Goal: Information Seeking & Learning: Learn about a topic

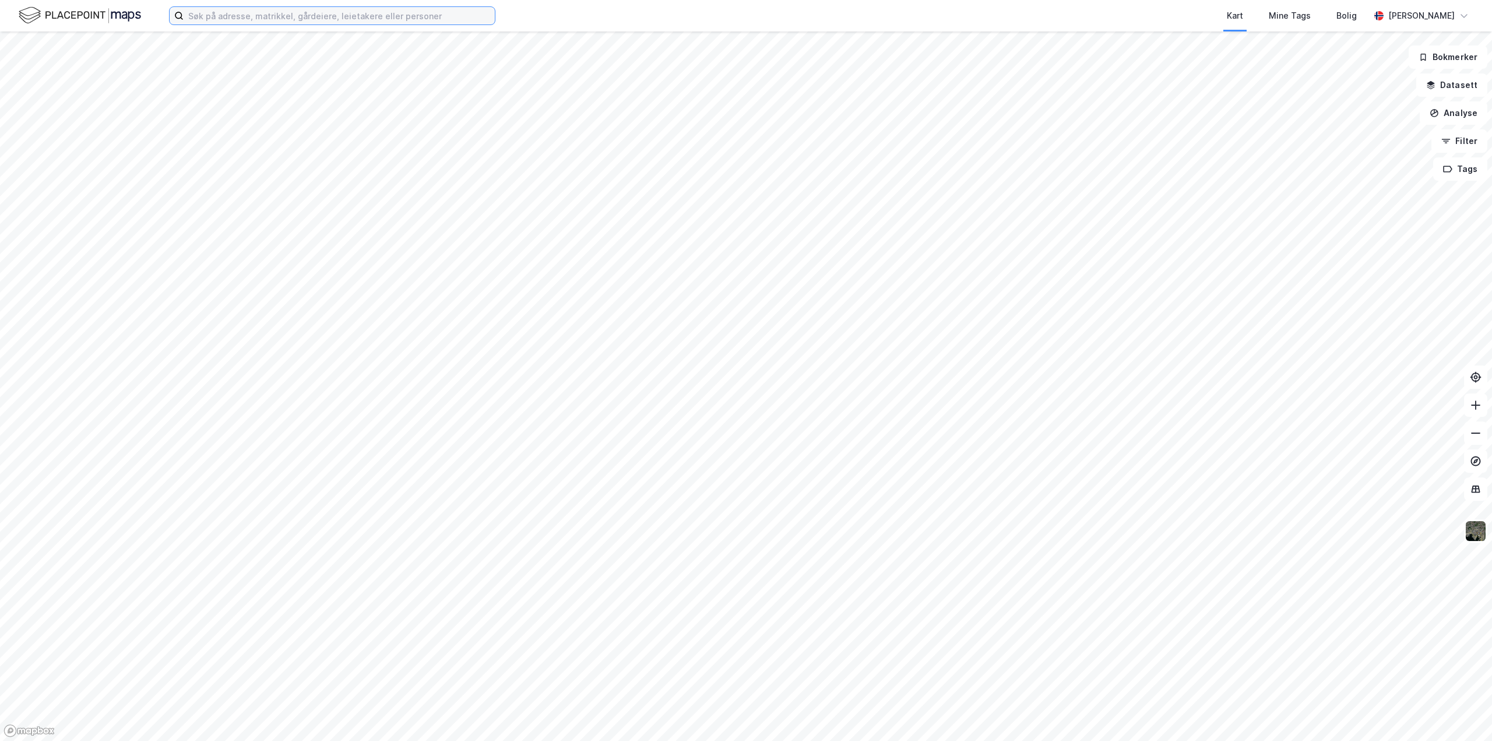
click at [277, 20] on input at bounding box center [339, 15] width 311 height 17
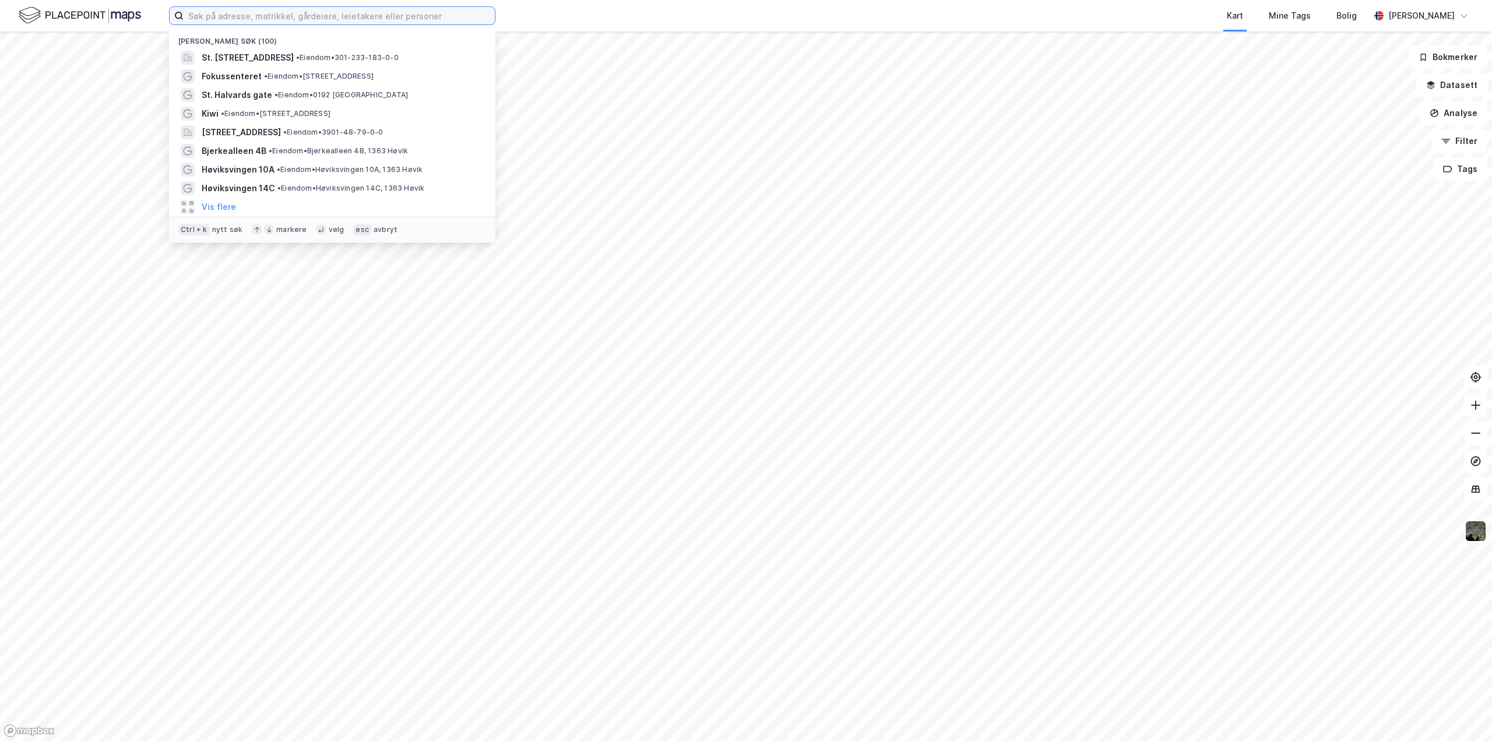
paste input "Josefines Gate 30 AS"
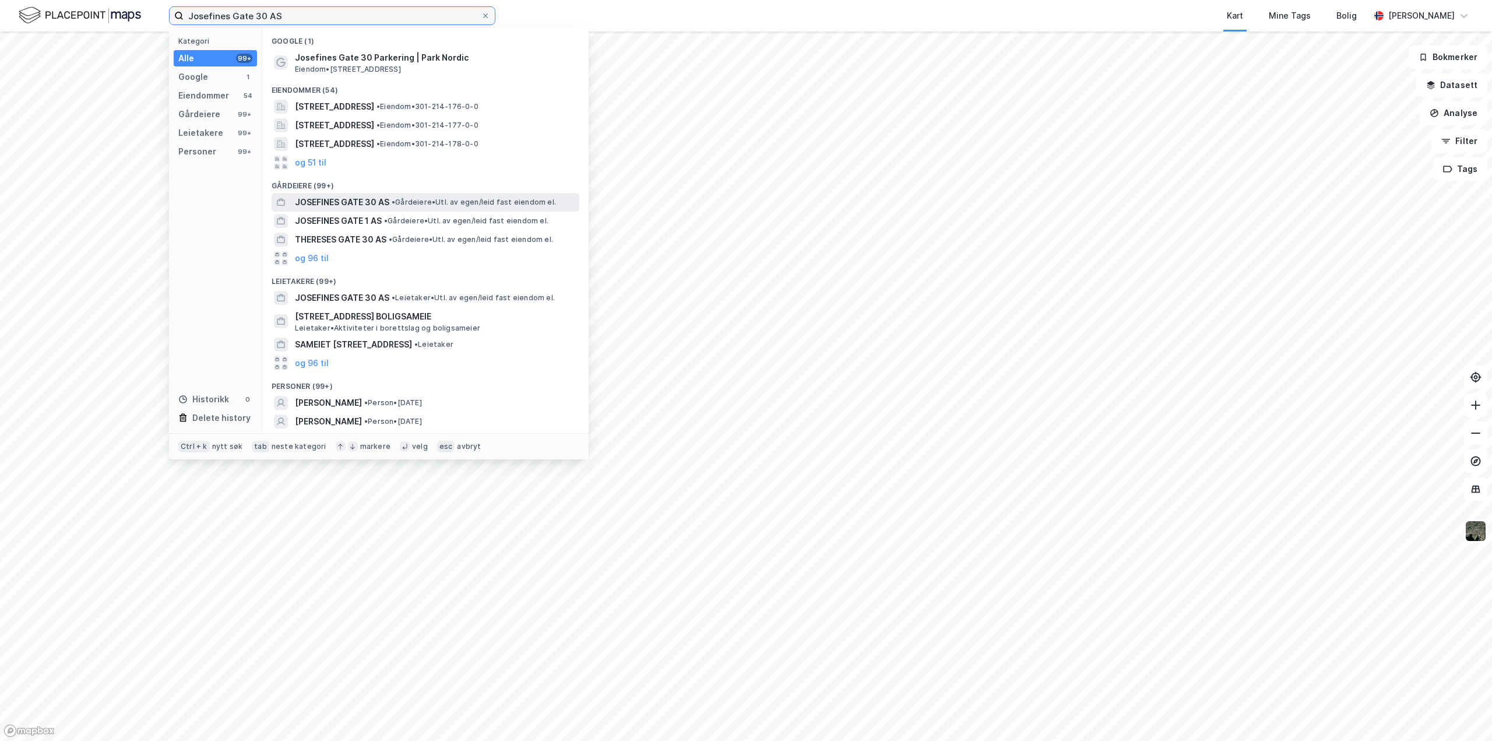
type input "Josefines Gate 30 AS"
click at [358, 202] on span "JOSEFINES GATE 30 AS" at bounding box center [342, 202] width 94 height 14
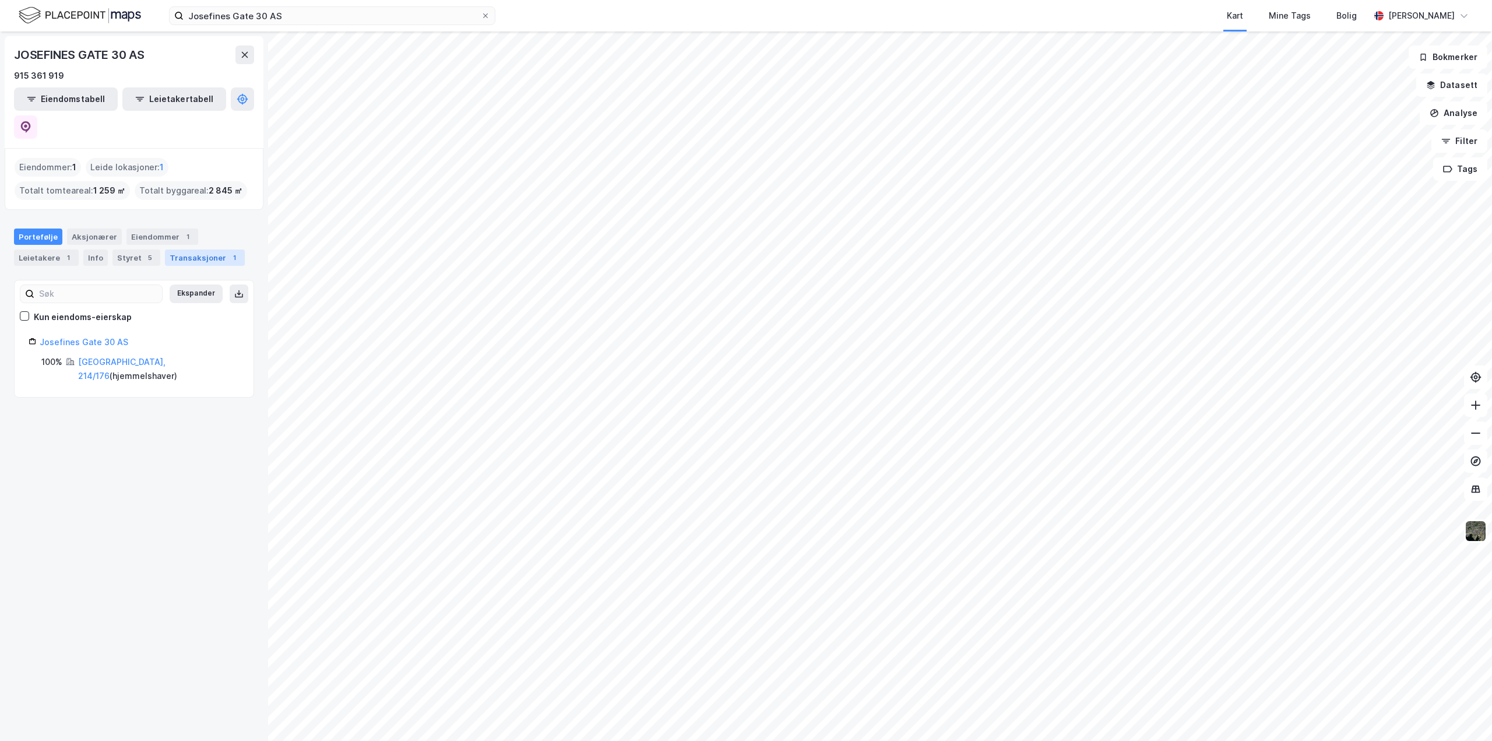
click at [180, 249] on div "Transaksjoner 1" at bounding box center [205, 257] width 80 height 16
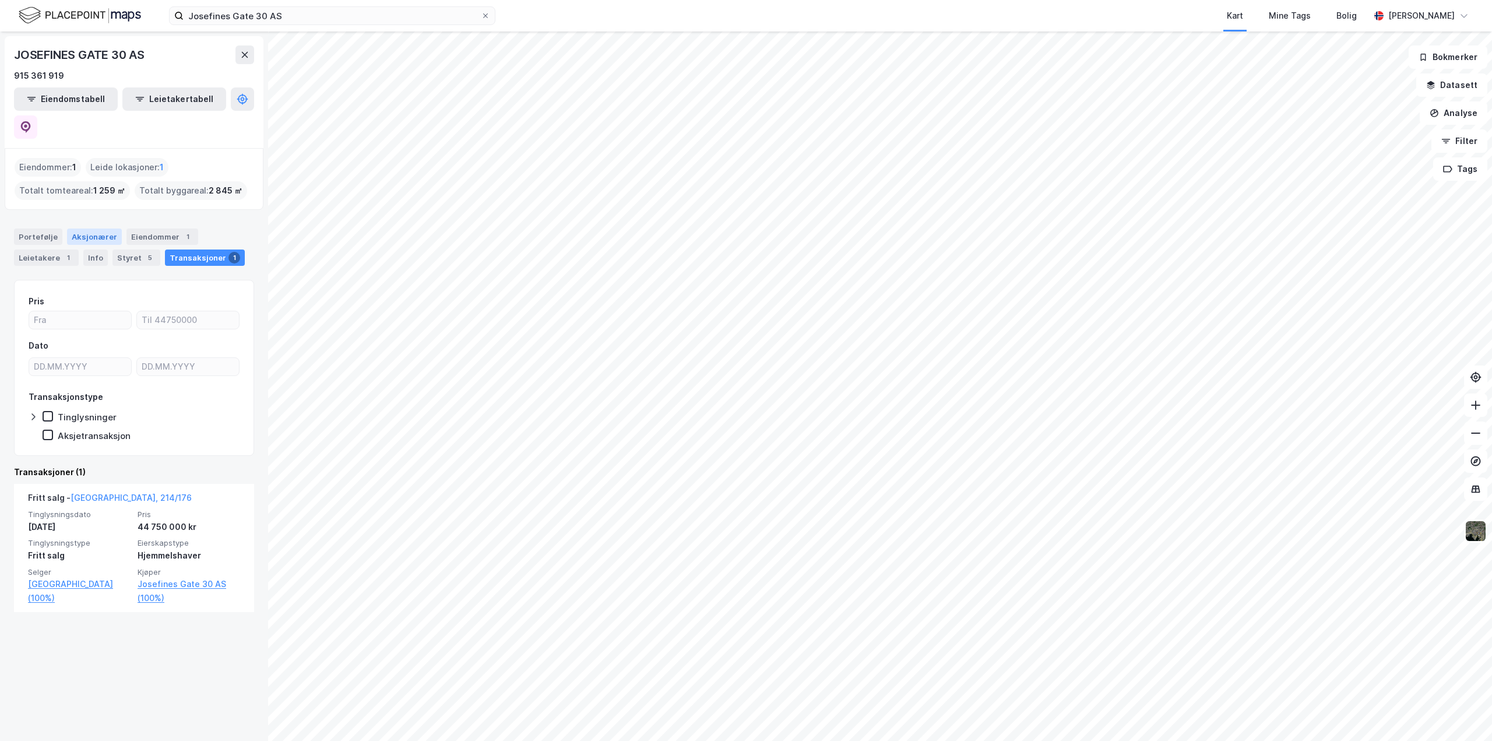
click at [76, 228] on div "Aksjonærer" at bounding box center [94, 236] width 55 height 16
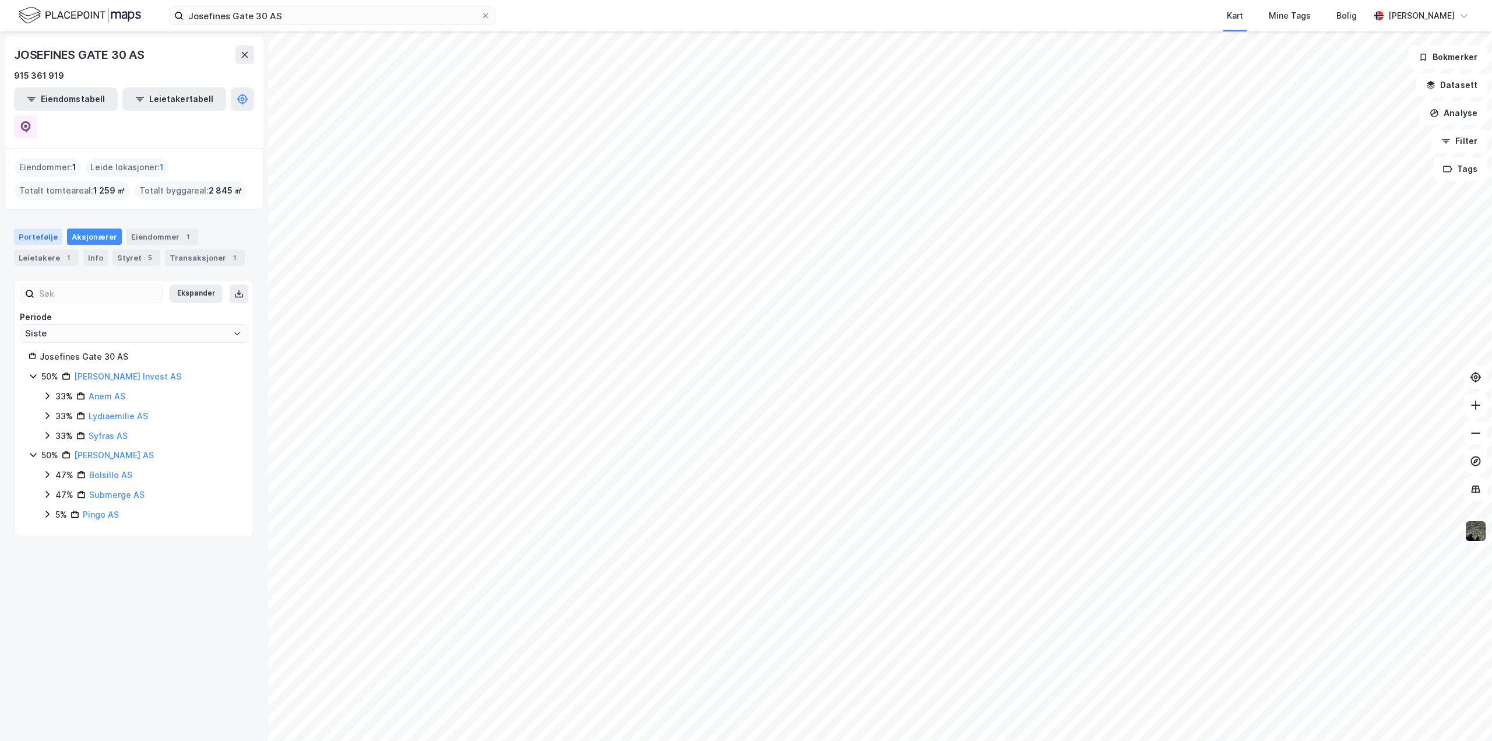
click at [43, 228] on div "Portefølje" at bounding box center [38, 236] width 48 height 16
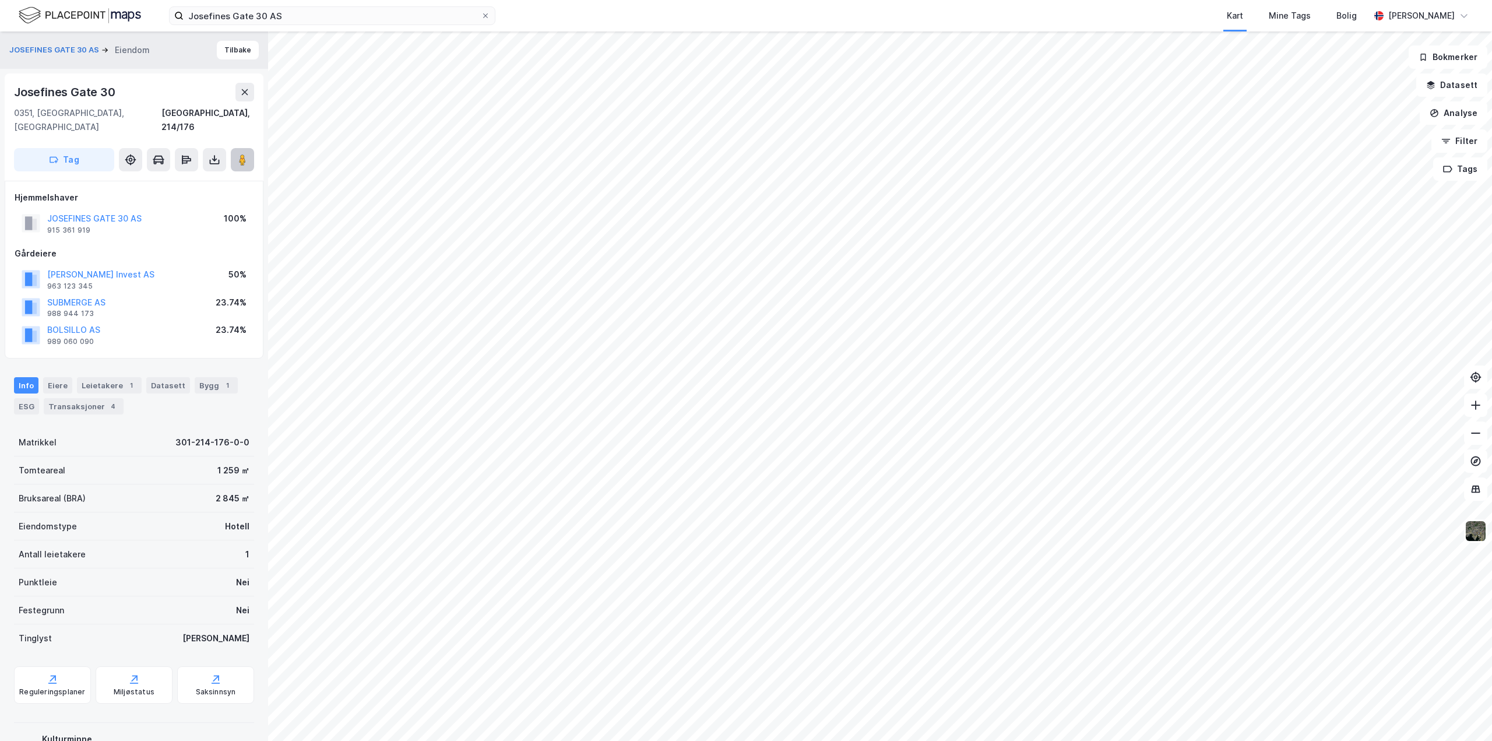
click at [231, 148] on button at bounding box center [242, 159] width 23 height 23
click at [163, 377] on div "Datasett" at bounding box center [168, 385] width 44 height 16
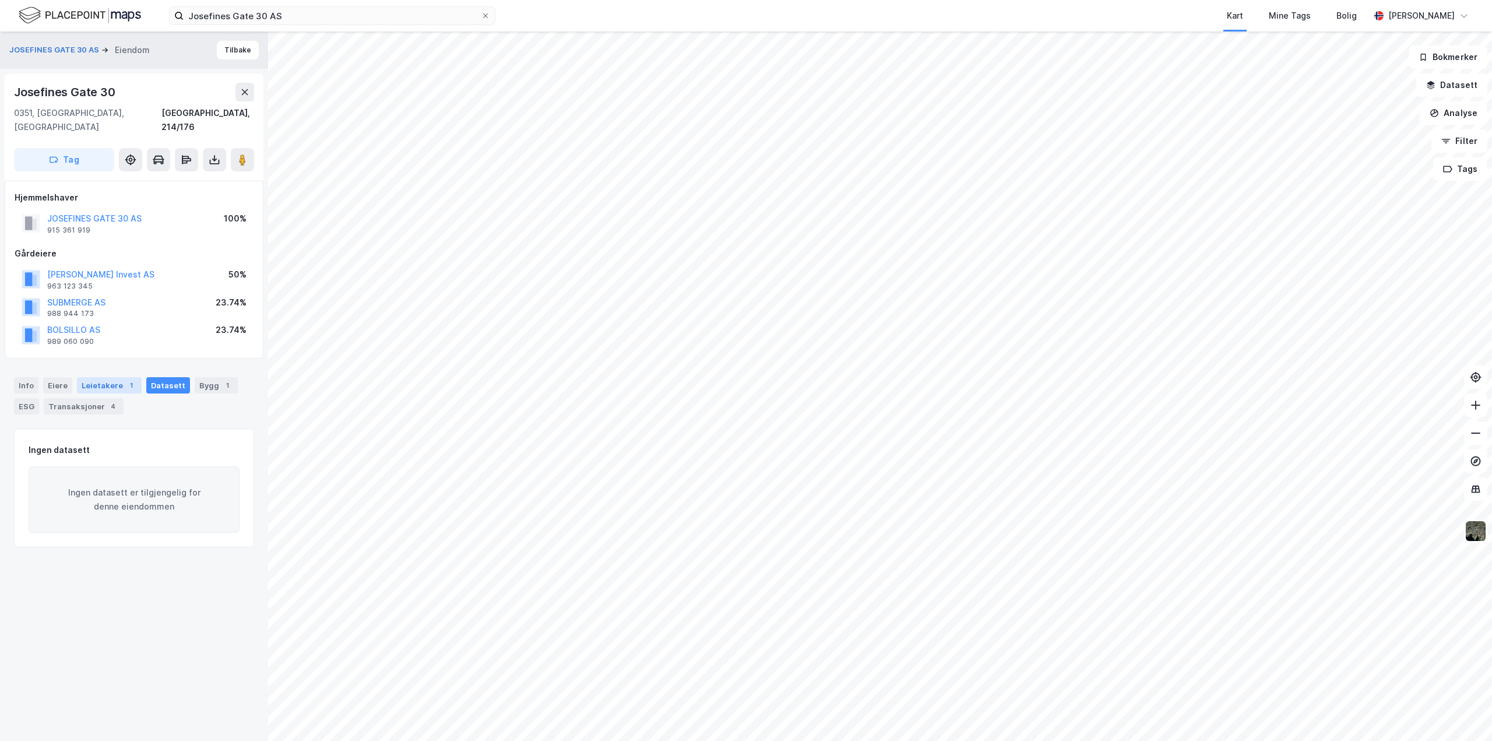
click at [121, 377] on div "Leietakere 1" at bounding box center [109, 385] width 65 height 16
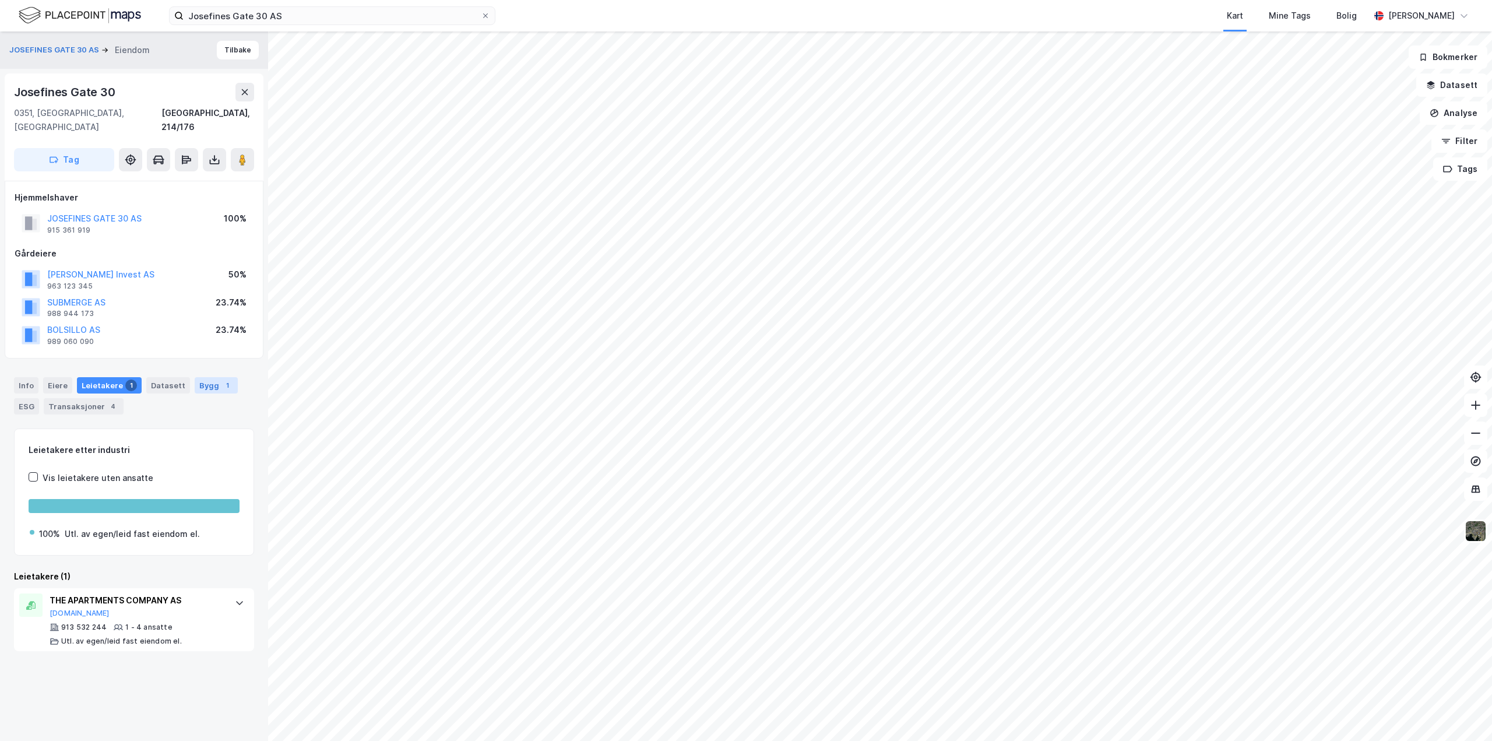
click at [203, 377] on div "Bygg 1" at bounding box center [216, 385] width 43 height 16
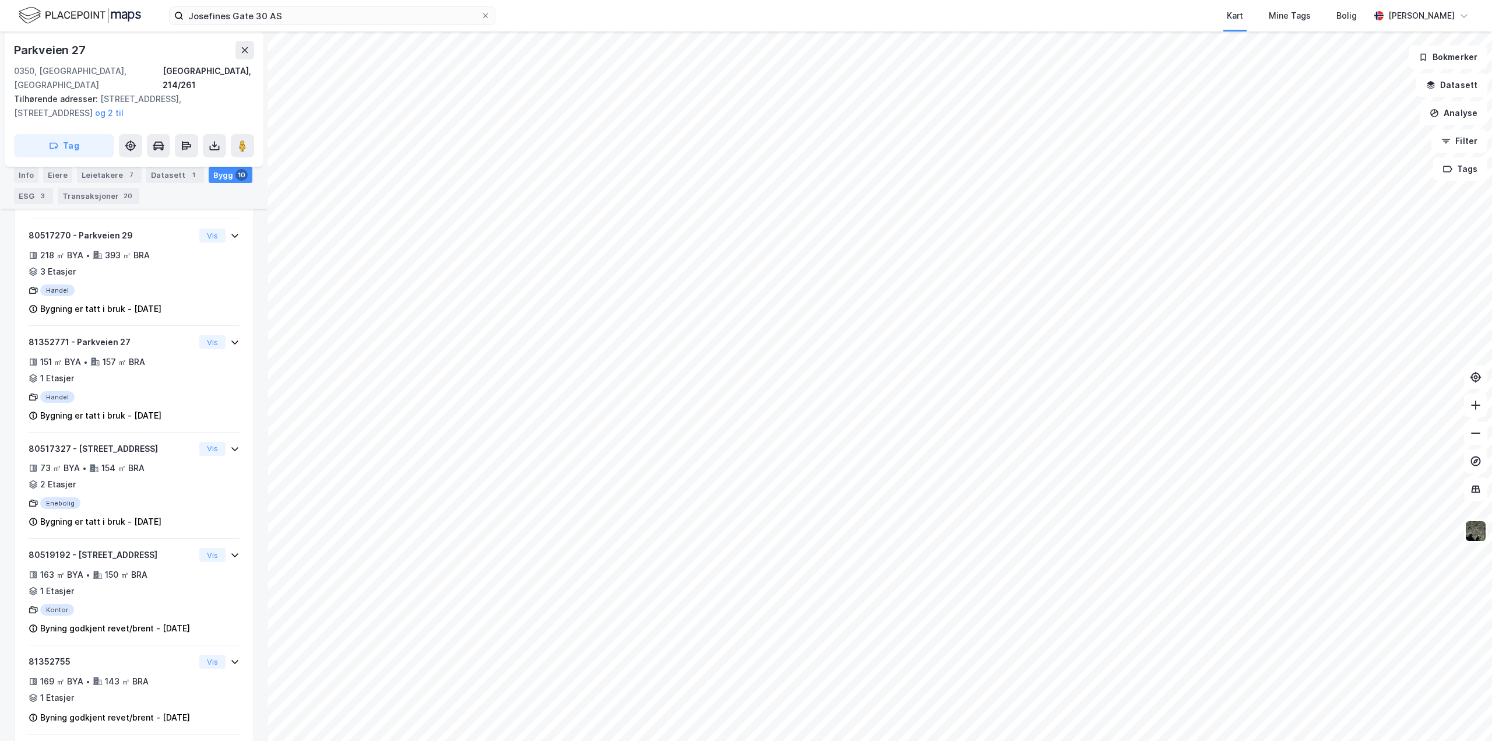
scroll to position [529, 0]
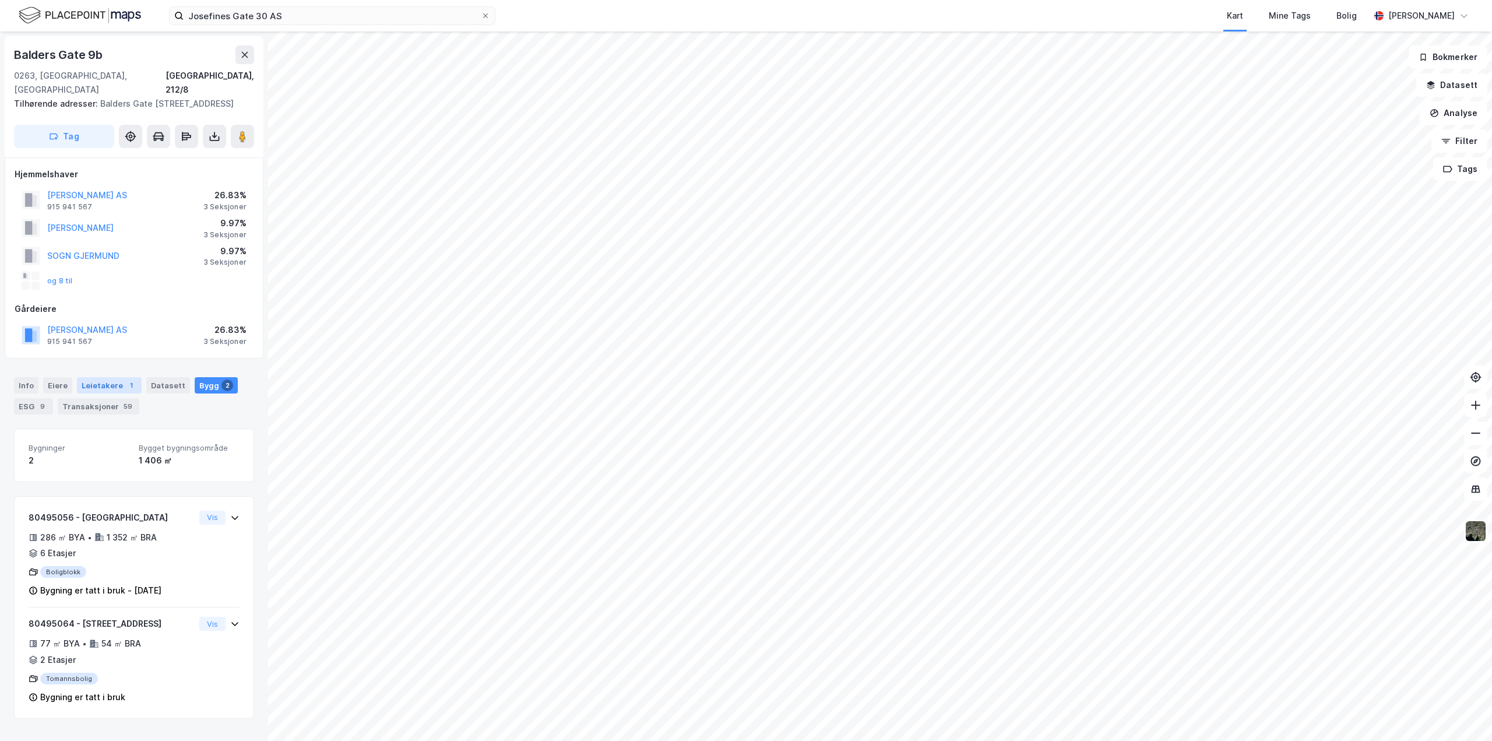
click at [99, 377] on div "Leietakere 1" at bounding box center [109, 385] width 65 height 16
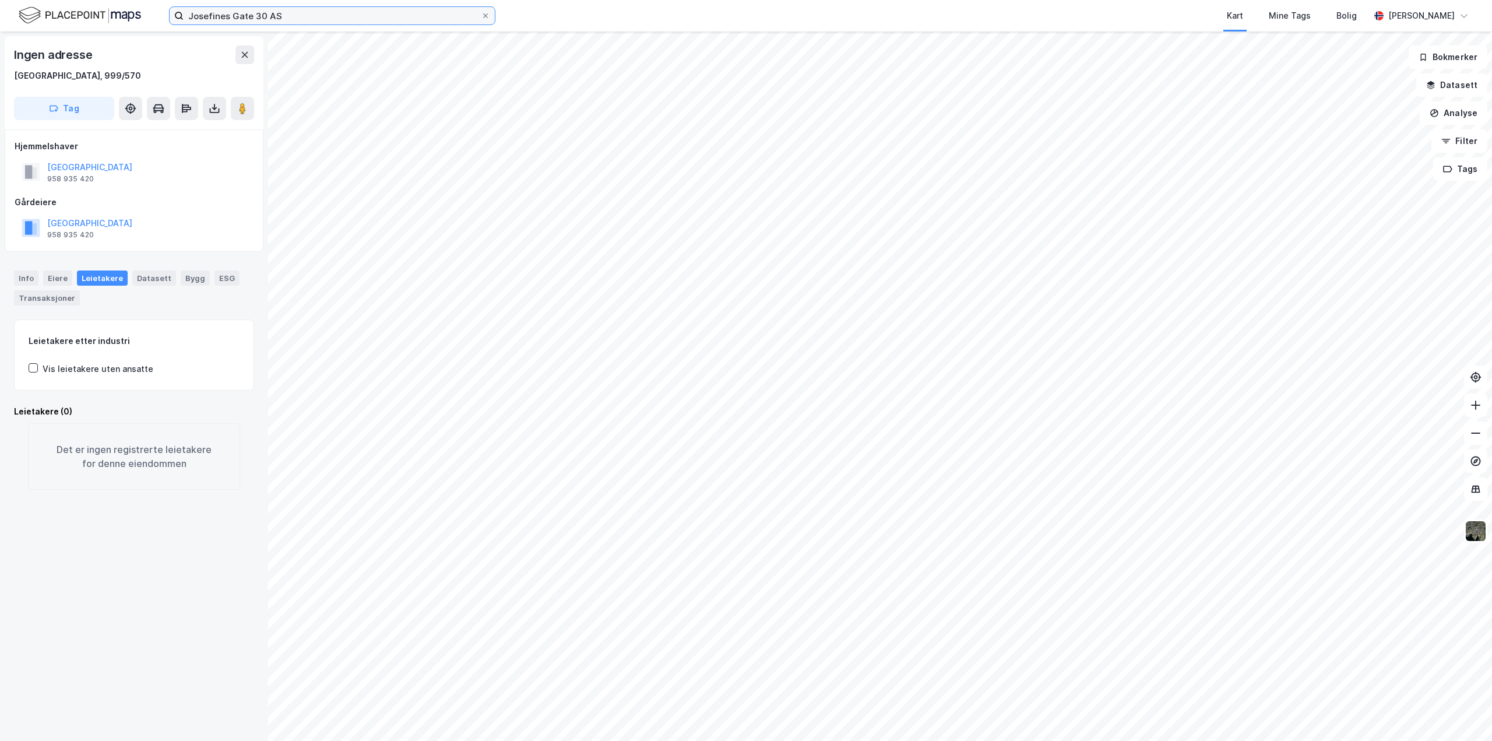
click at [341, 12] on input "Josefines Gate 30 AS" at bounding box center [332, 15] width 297 height 17
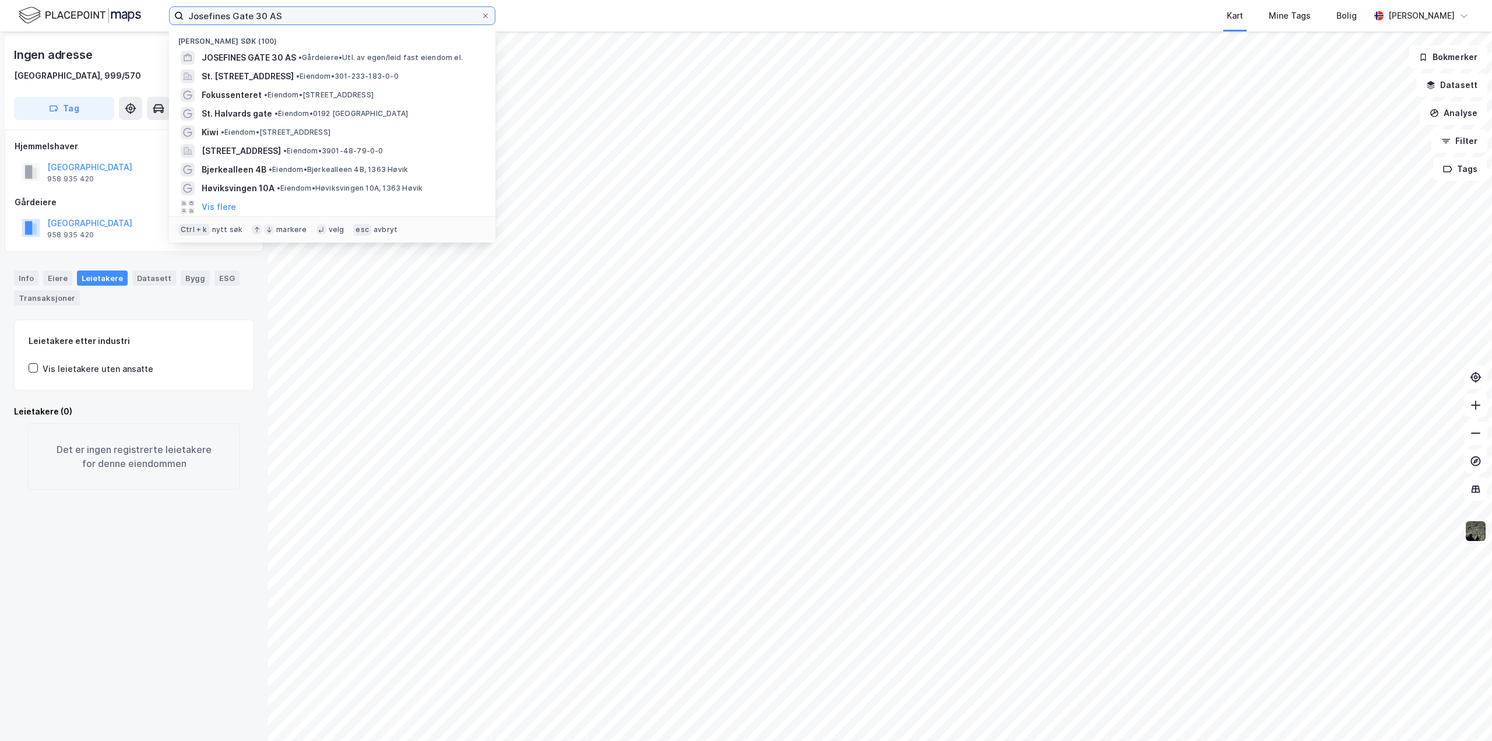
click at [339, 11] on input "Josefines Gate 30 AS" at bounding box center [332, 15] width 297 height 17
paste input "Frogner House Skovveien"
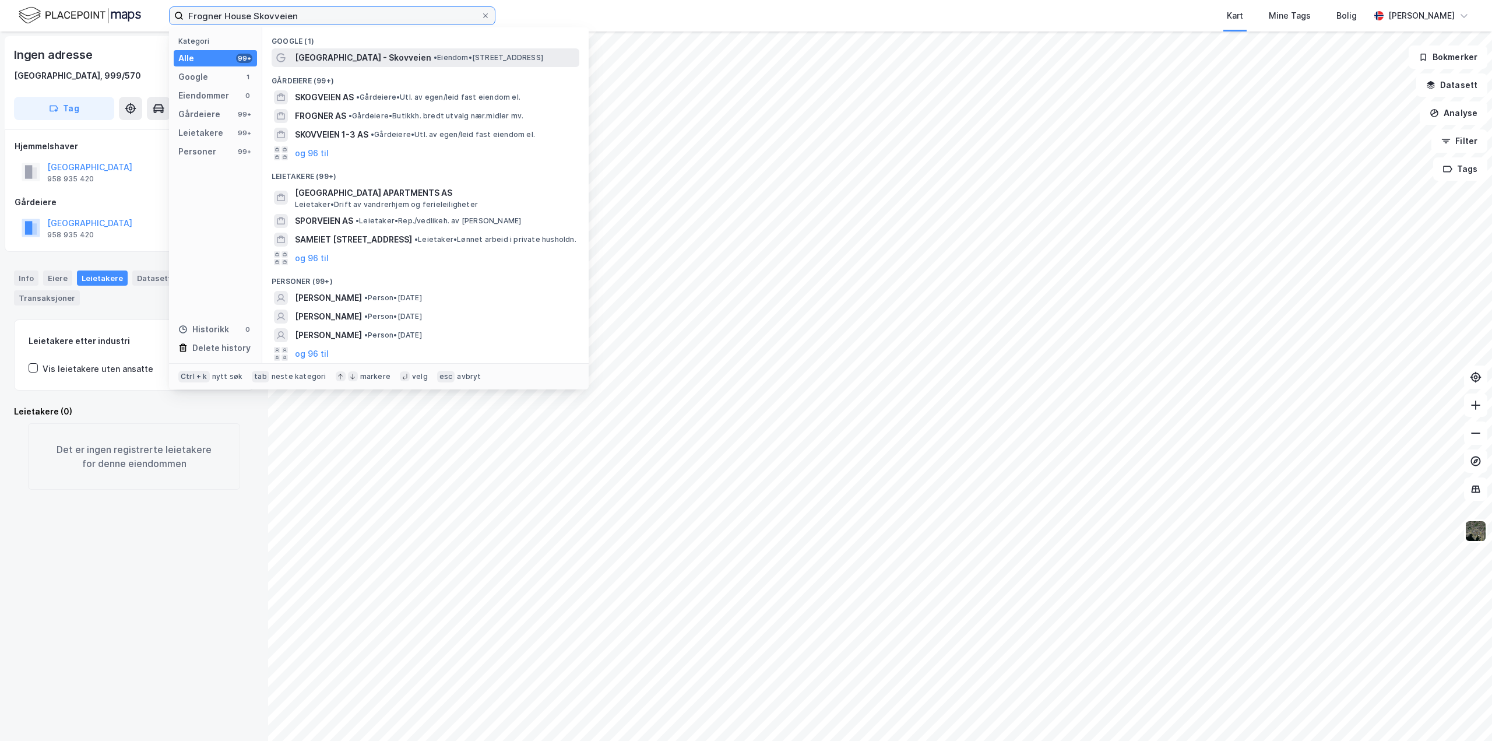
type input "Frogner House Skovveien"
click at [378, 50] on div "[GEOGRAPHIC_DATA] - Skovveien • Eiendom • [STREET_ADDRESS]" at bounding box center [426, 57] width 308 height 19
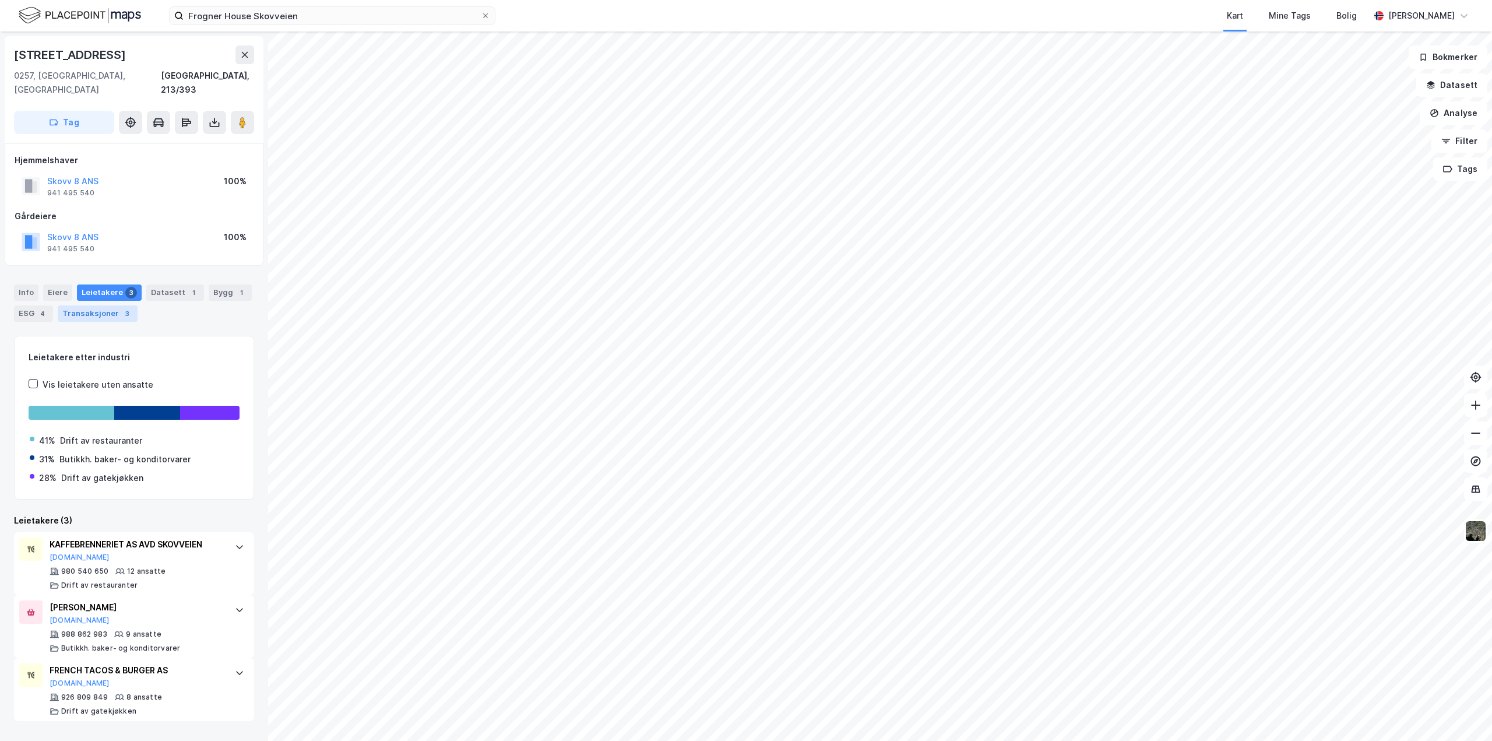
click at [109, 305] on div "Transaksjoner 3" at bounding box center [98, 313] width 80 height 16
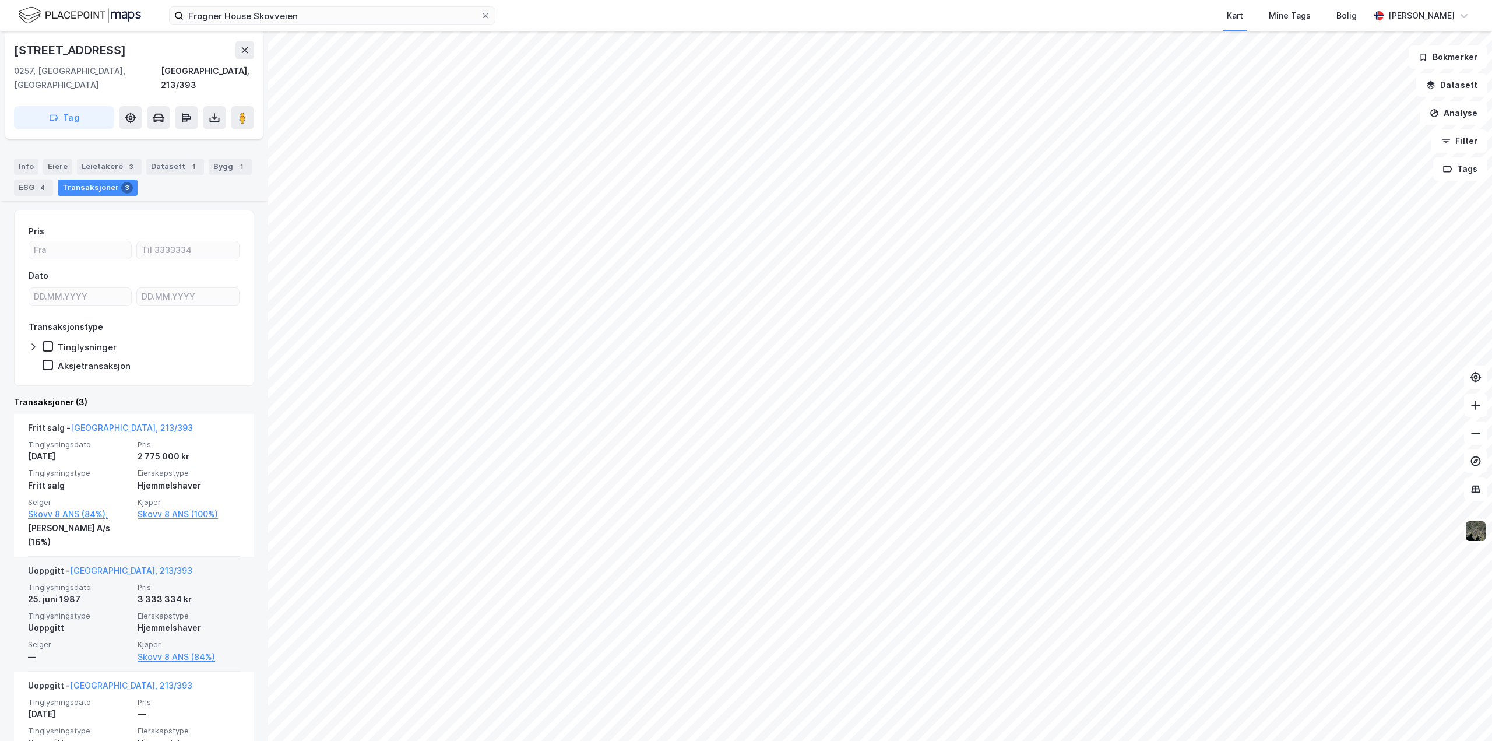
scroll to position [157, 0]
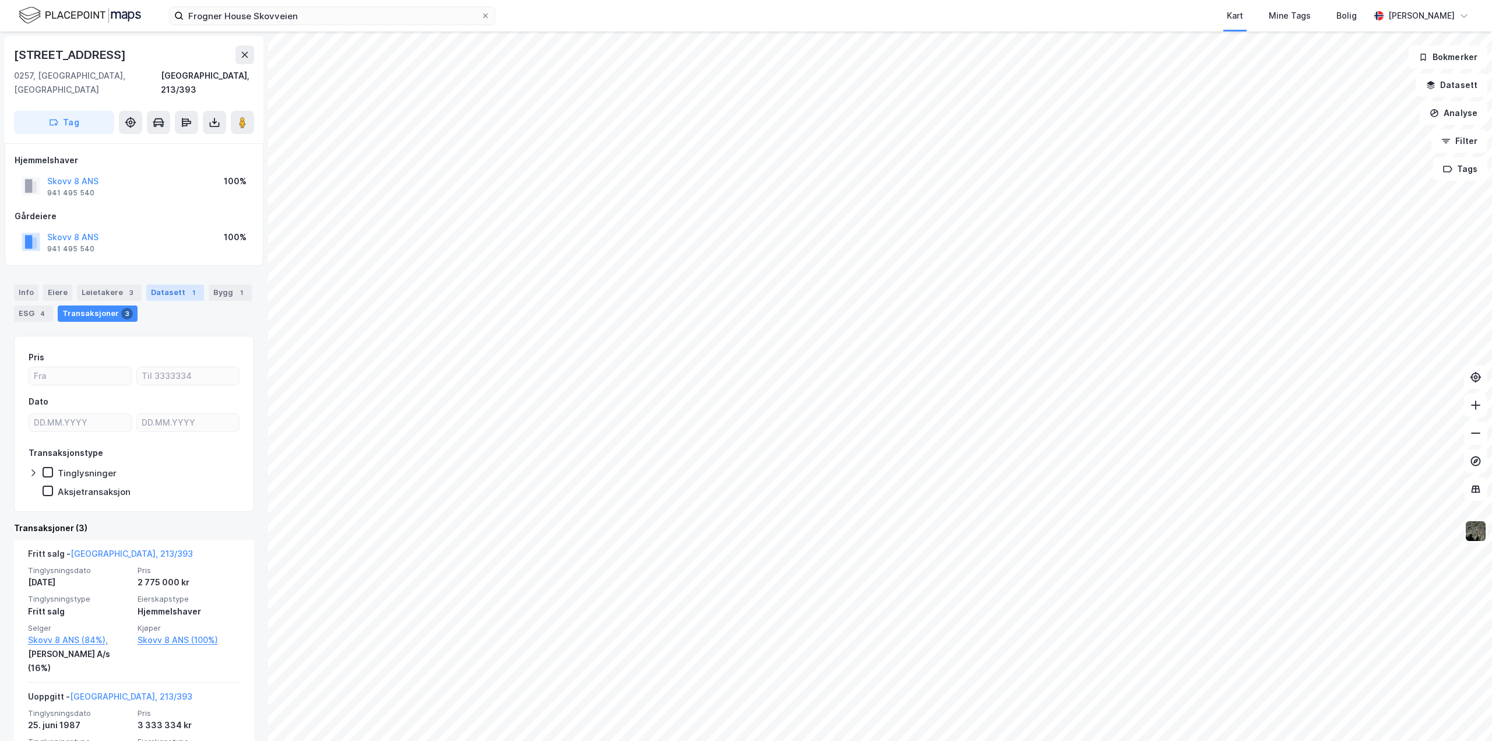
click at [178, 284] on div "Datasett 1" at bounding box center [175, 292] width 58 height 16
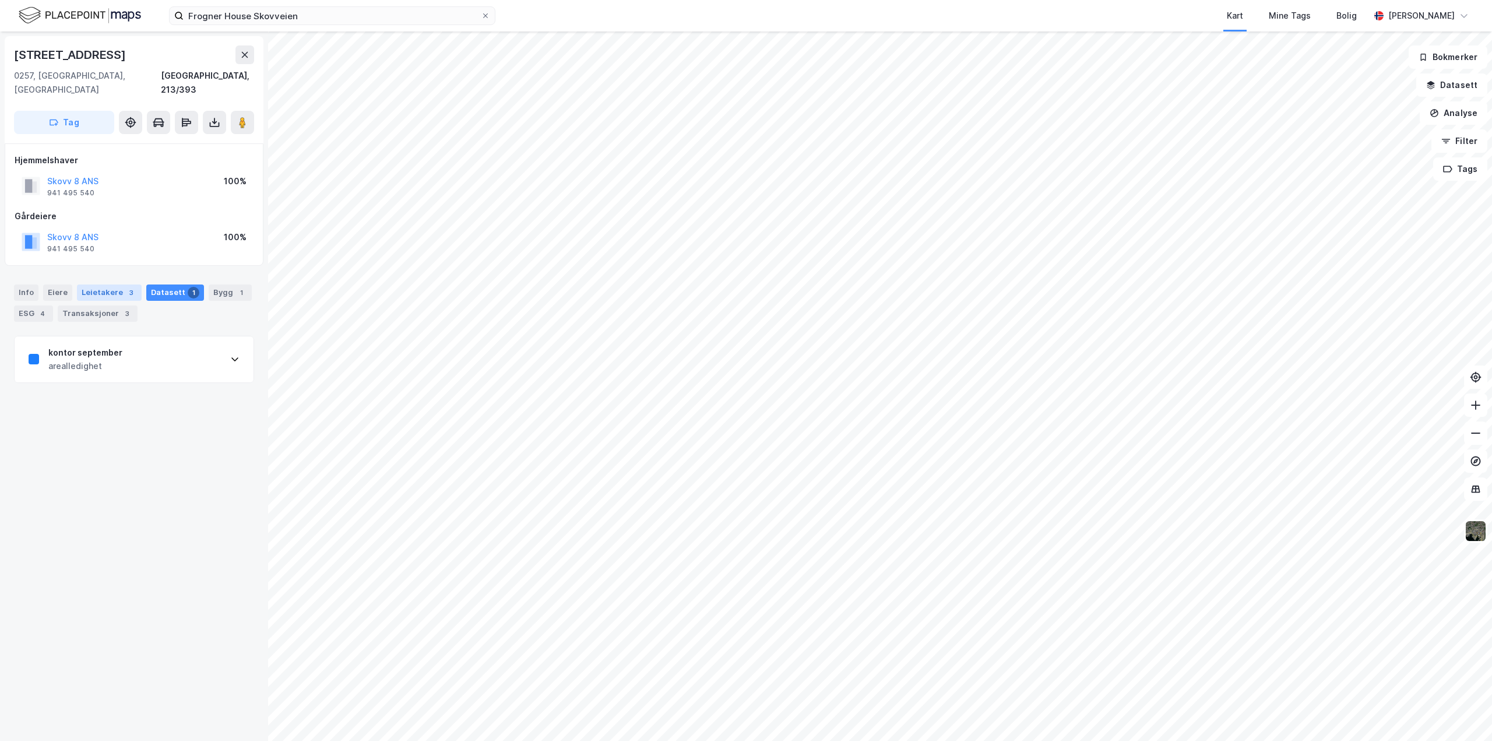
click at [93, 284] on div "Leietakere 3" at bounding box center [109, 292] width 65 height 16
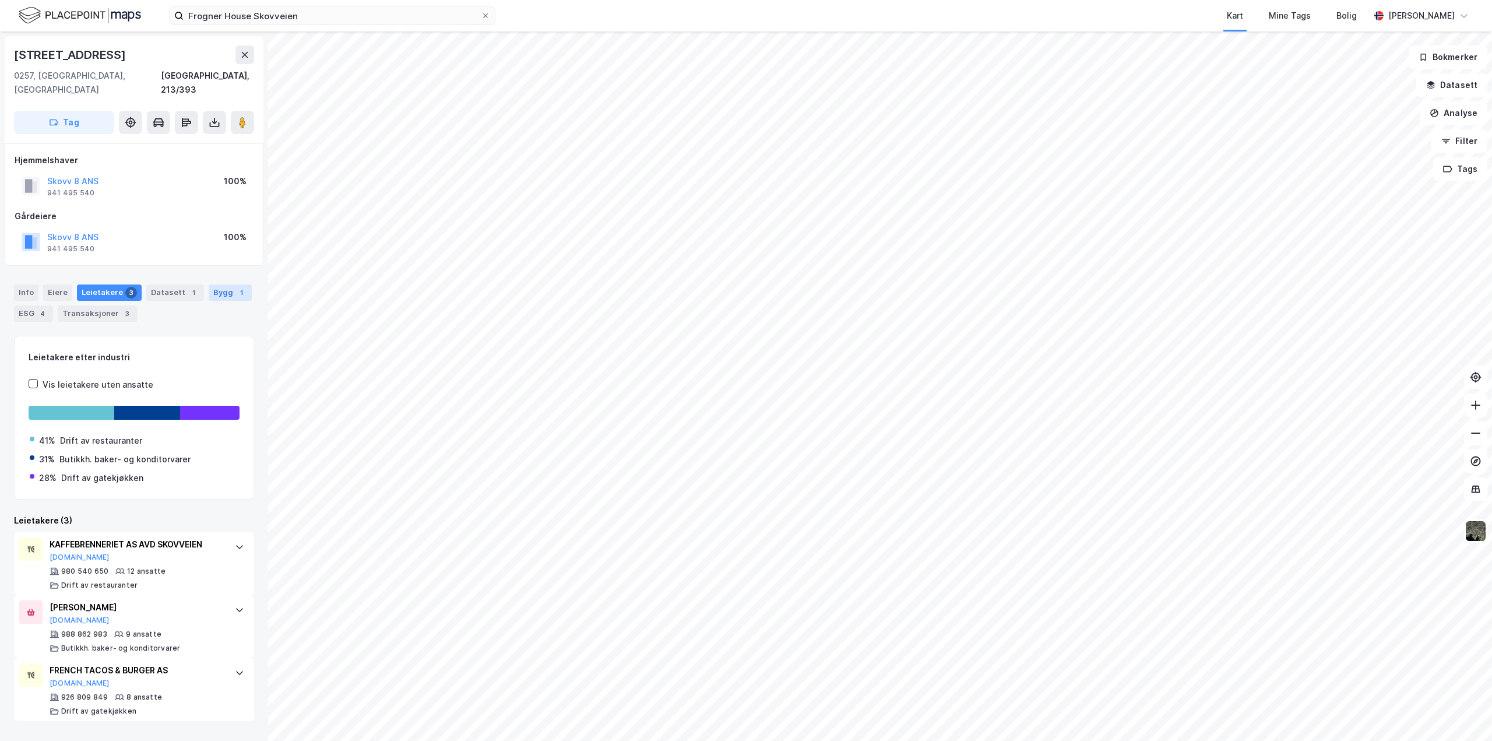
click at [217, 284] on div "Bygg 1" at bounding box center [230, 292] width 43 height 16
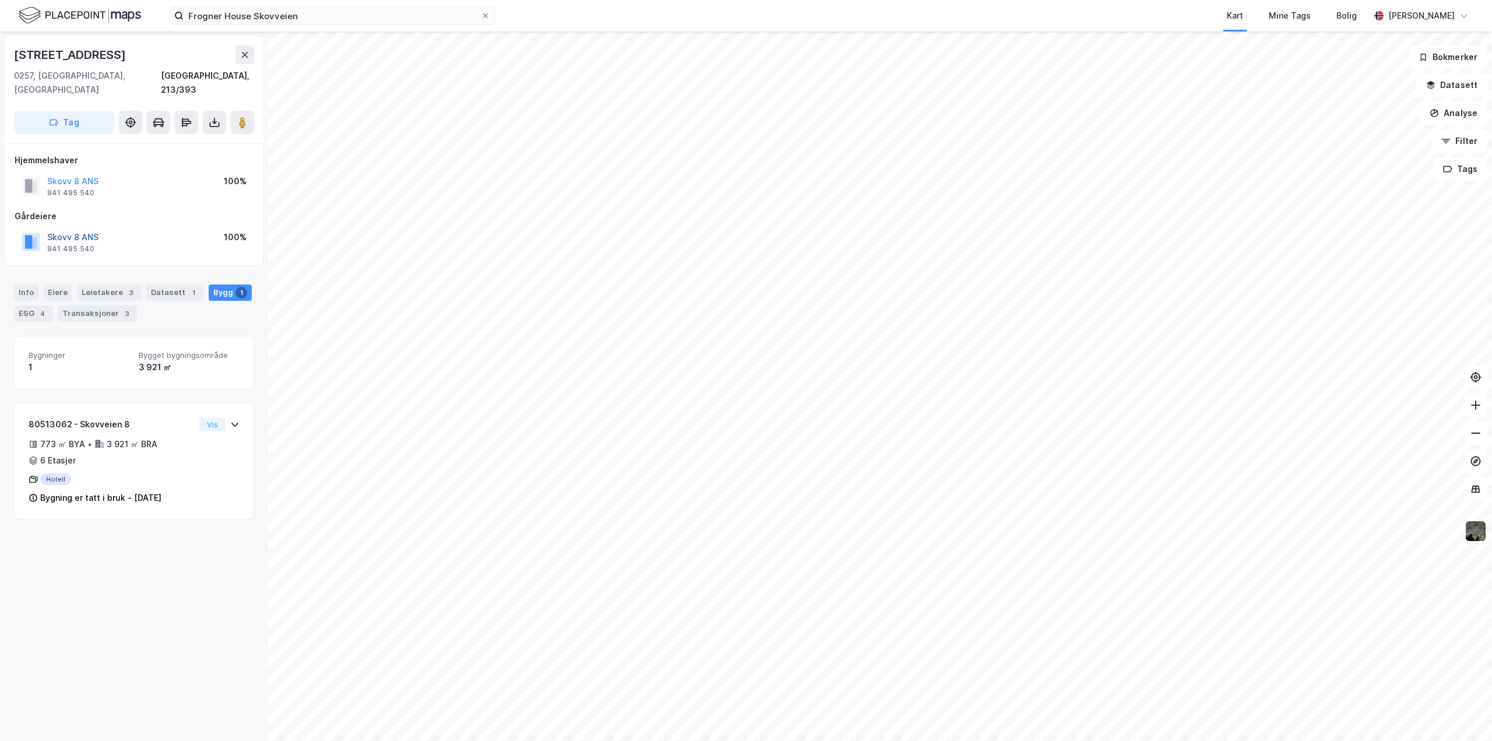
click at [0, 0] on button "Skovv 8 ANS" at bounding box center [0, 0] width 0 height 0
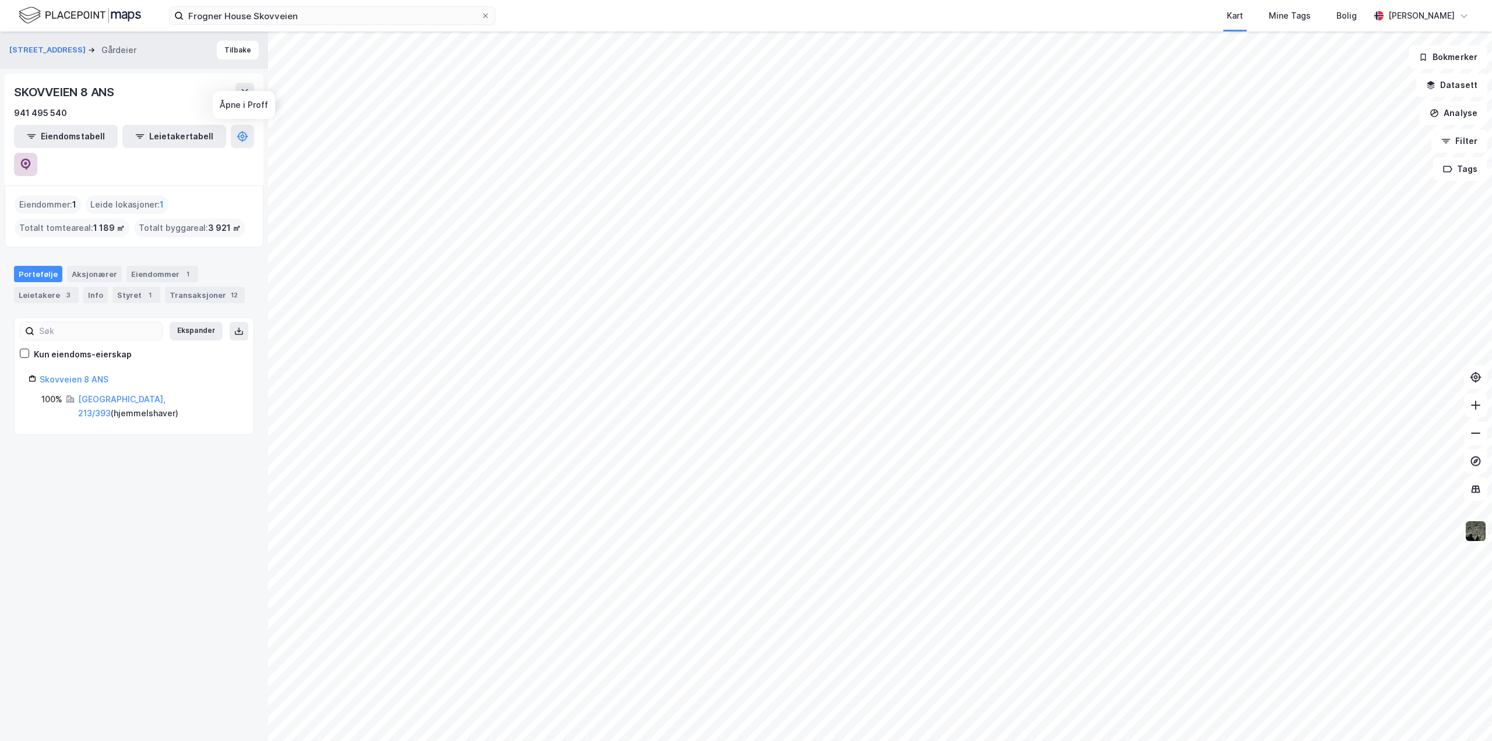
click at [31, 158] on icon at bounding box center [26, 164] width 12 height 12
